Goal: Communication & Community: Answer question/provide support

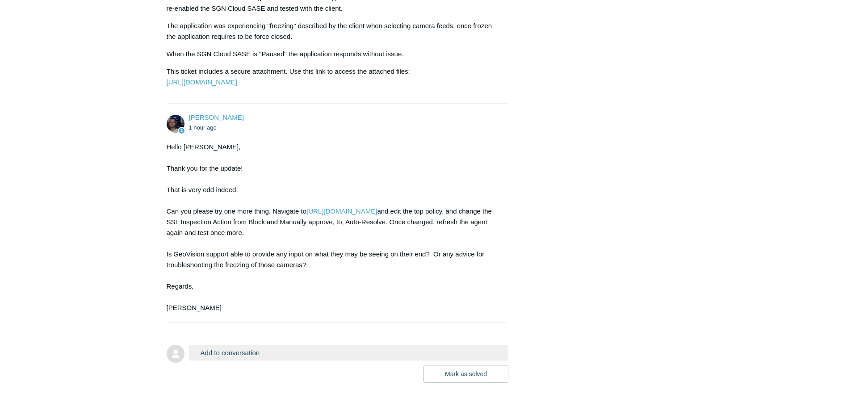
scroll to position [1877, 0]
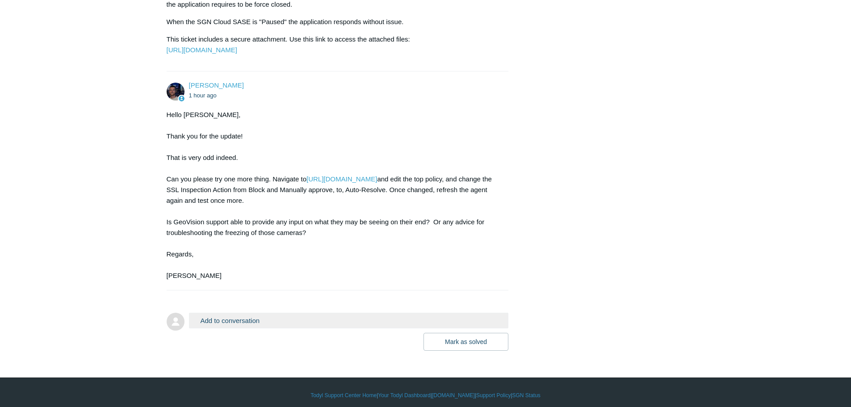
click at [240, 328] on button "Add to conversation" at bounding box center [349, 321] width 320 height 16
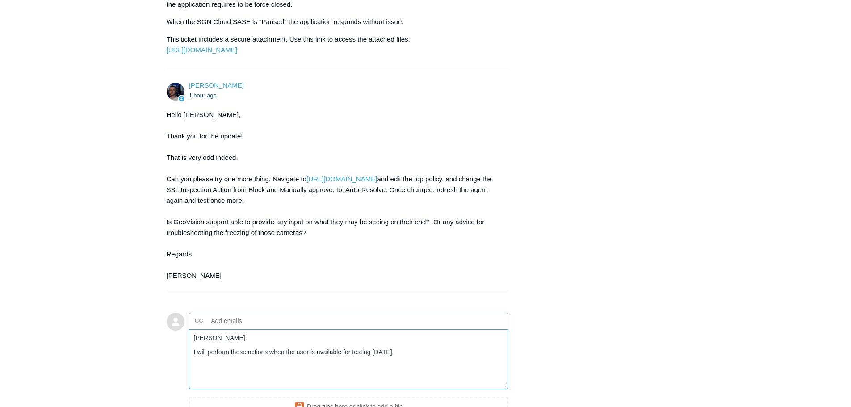
drag, startPoint x: 249, startPoint y: 363, endPoint x: 236, endPoint y: 364, distance: 13.0
click at [236, 364] on textarea "Connor, I will perform these actions when the user is available for testing tom…" at bounding box center [349, 359] width 320 height 60
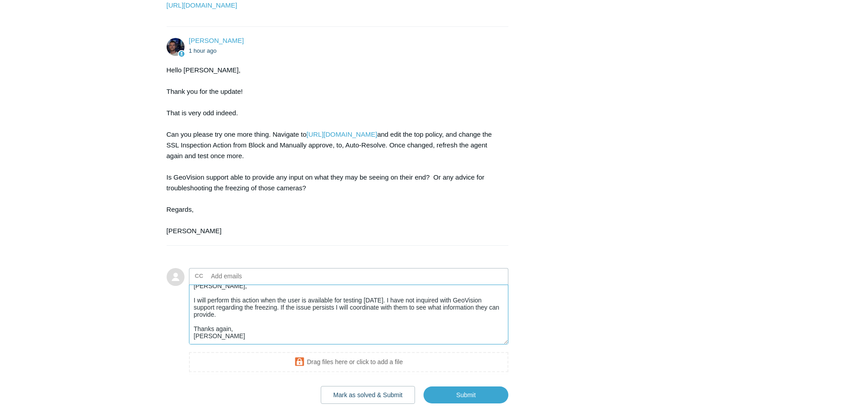
scroll to position [1991, 0]
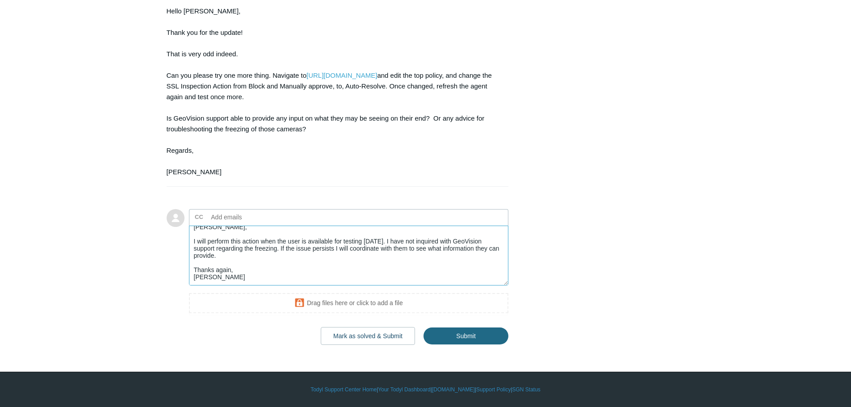
type textarea "Connor, I will perform this action when the user is available for testing tomor…"
click at [475, 338] on input "Submit" at bounding box center [466, 336] width 85 height 18
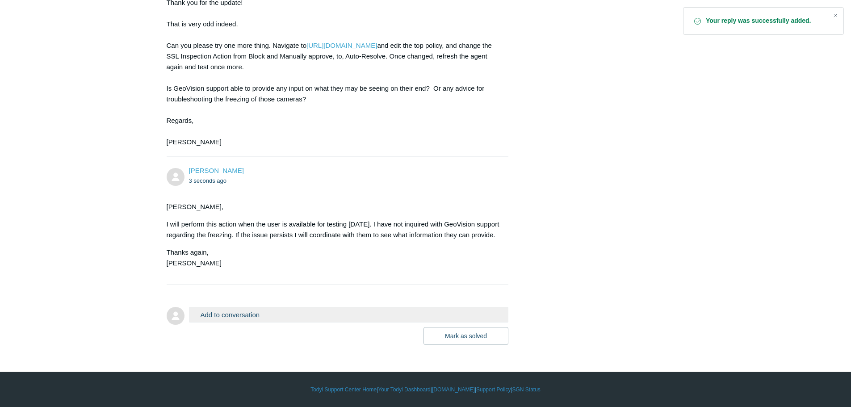
scroll to position [2032, 0]
